Goal: Transaction & Acquisition: Download file/media

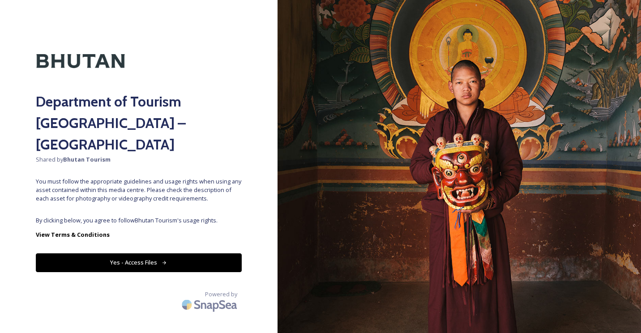
click at [168, 191] on div "Department of Tourism [GEOGRAPHIC_DATA] – Brand Centre Shared by Bhutan Tourism…" at bounding box center [139, 167] width 278 height 262
click at [139, 254] on button "Yes - Access Files" at bounding box center [139, 263] width 206 height 18
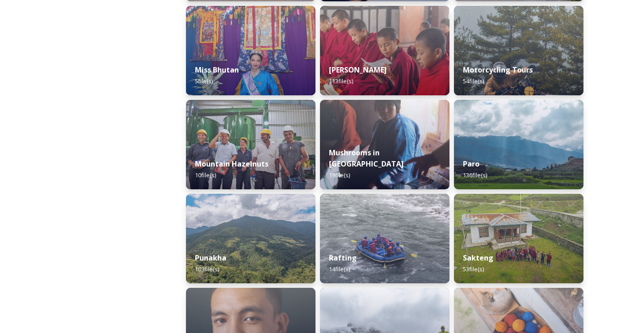
scroll to position [703, 0]
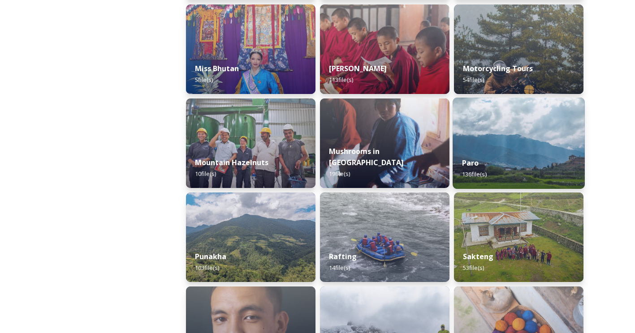
click at [527, 129] on img at bounding box center [518, 143] width 132 height 91
click at [527, 129] on div "Astrology in [GEOGRAPHIC_DATA] 15 file(s) [GEOGRAPHIC_DATA]'s [DATE] 22 file(s)…" at bounding box center [384, 272] width 433 height 1732
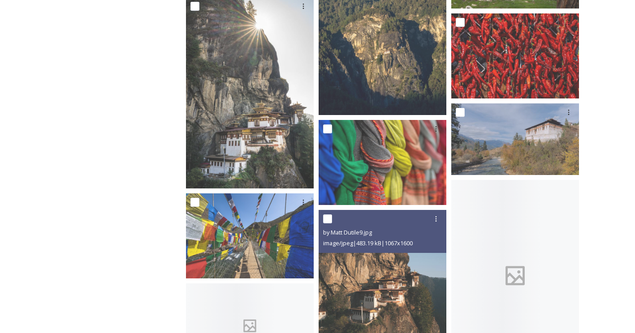
scroll to position [731, 0]
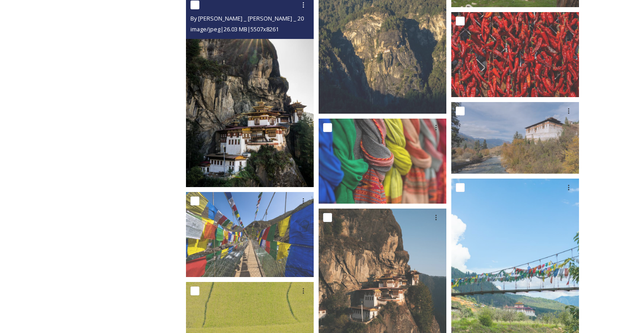
click at [275, 162] on img at bounding box center [250, 92] width 128 height 192
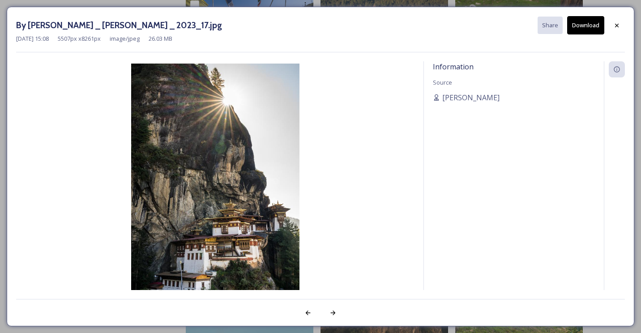
click at [476, 183] on div "Information Source [PERSON_NAME]" at bounding box center [514, 187] width 180 height 253
click at [592, 27] on button "Download" at bounding box center [586, 25] width 37 height 18
click at [615, 28] on icon at bounding box center [617, 25] width 7 height 7
